Goal: Navigation & Orientation: Find specific page/section

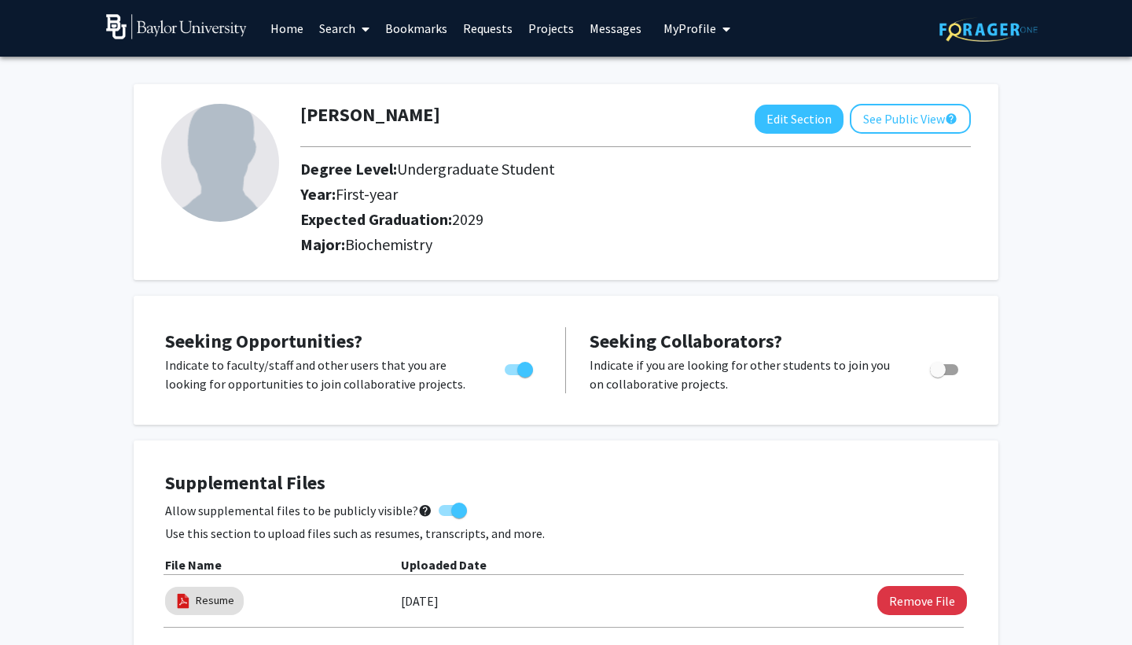
click at [512, 18] on link "Requests" at bounding box center [487, 28] width 65 height 55
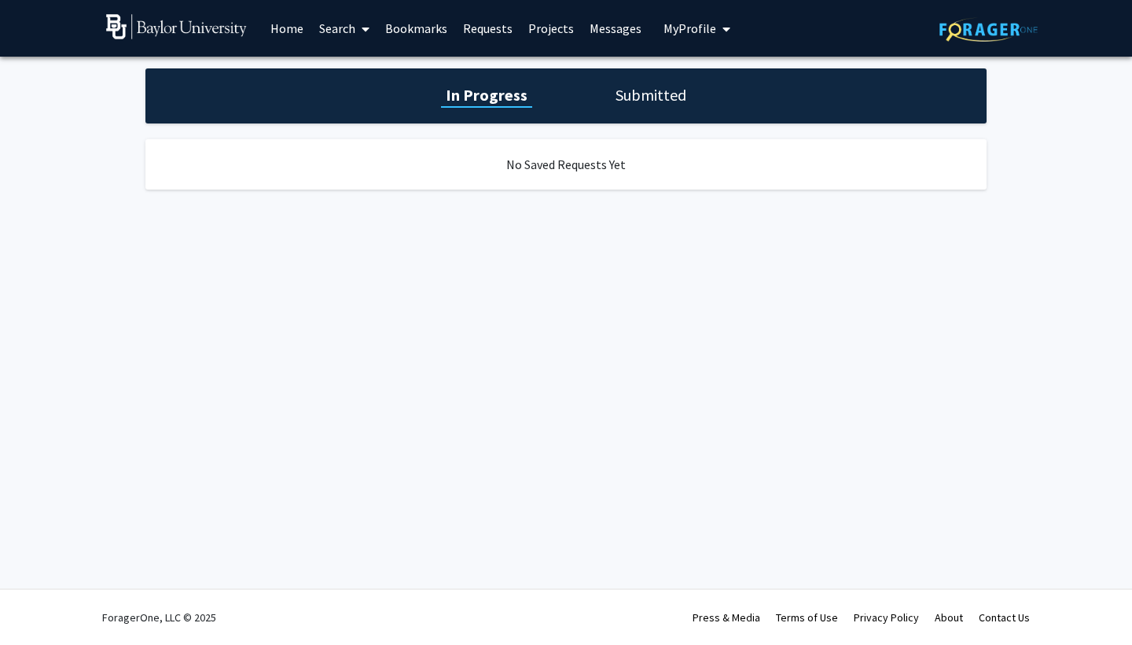
click at [564, 20] on link "Projects" at bounding box center [550, 28] width 61 height 55
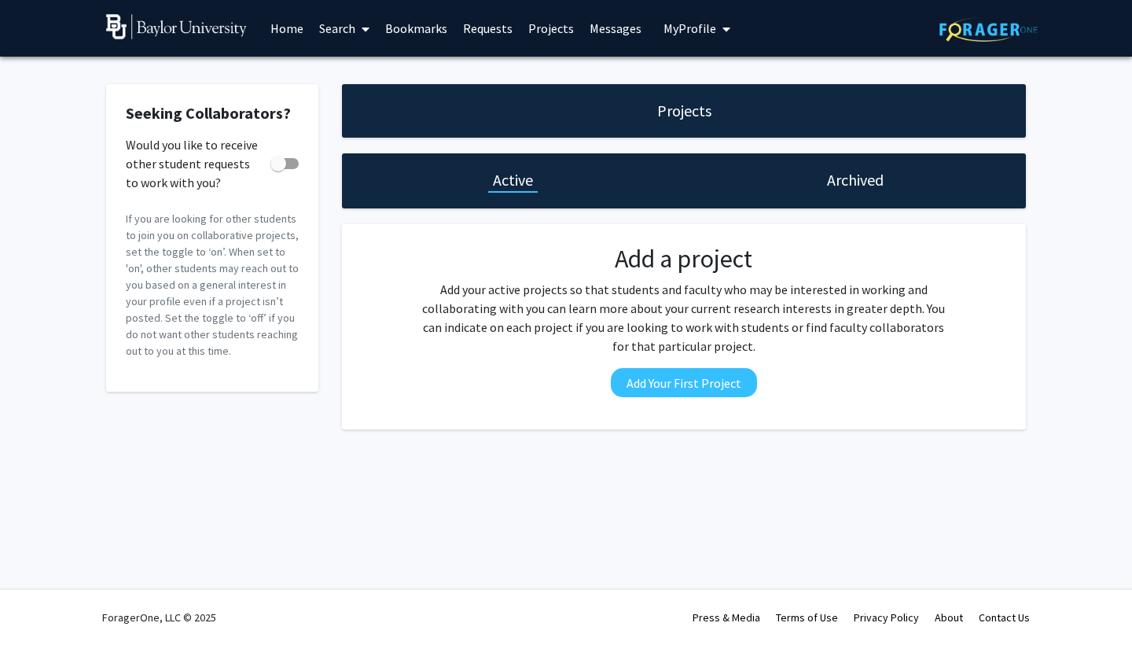
click at [399, 39] on link "Bookmarks" at bounding box center [416, 28] width 78 height 55
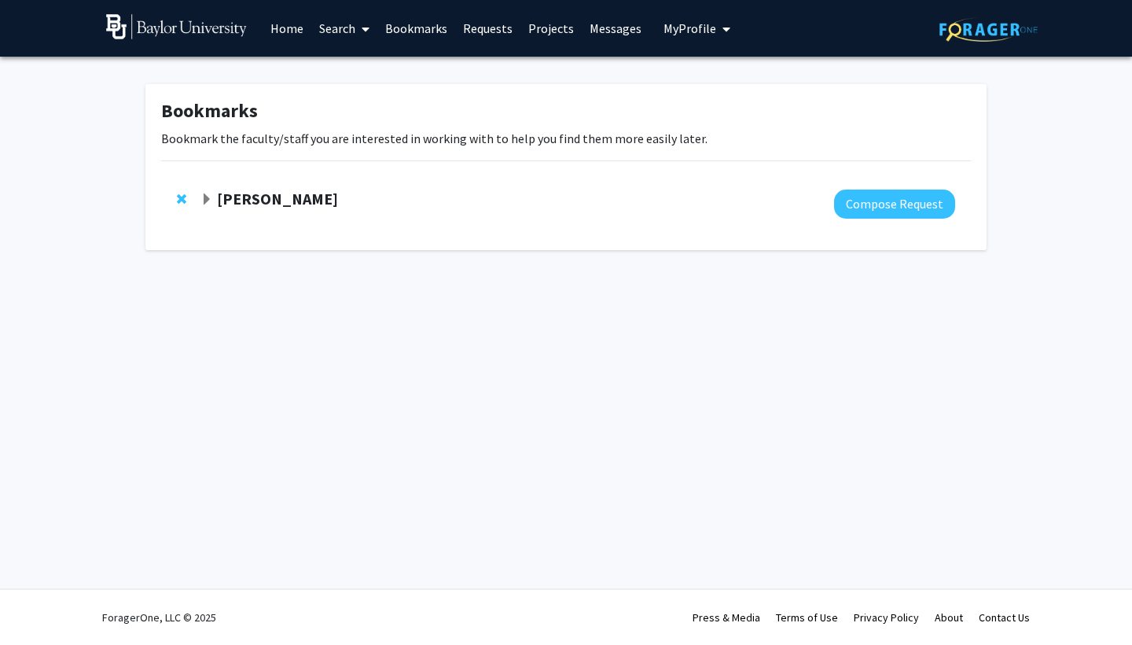
click at [274, 211] on div at bounding box center [577, 203] width 755 height 29
click at [274, 200] on strong "[PERSON_NAME]" at bounding box center [277, 199] width 121 height 20
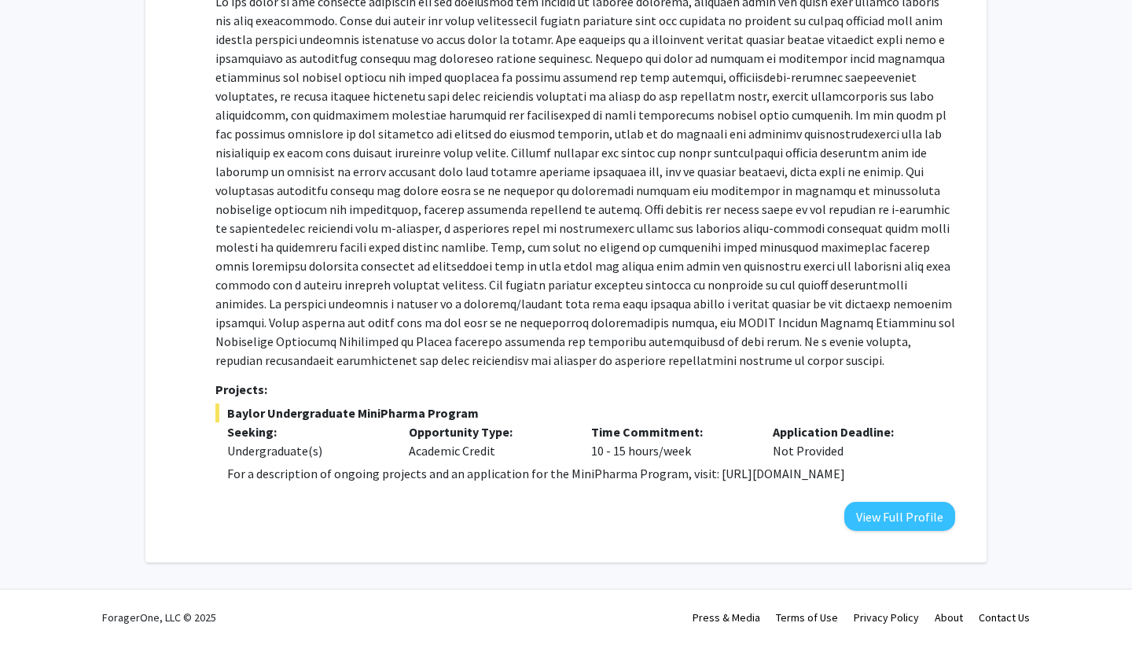
scroll to position [257, 0]
drag, startPoint x: 700, startPoint y: 480, endPoint x: 910, endPoint y: 469, distance: 210.2
click at [910, 469] on p "For a description of ongoing projects and an application for the MiniPharma Pro…" at bounding box center [591, 473] width 728 height 19
copy p "[URL][DOMAIN_NAME]"
